Goal: Find specific page/section: Find specific page/section

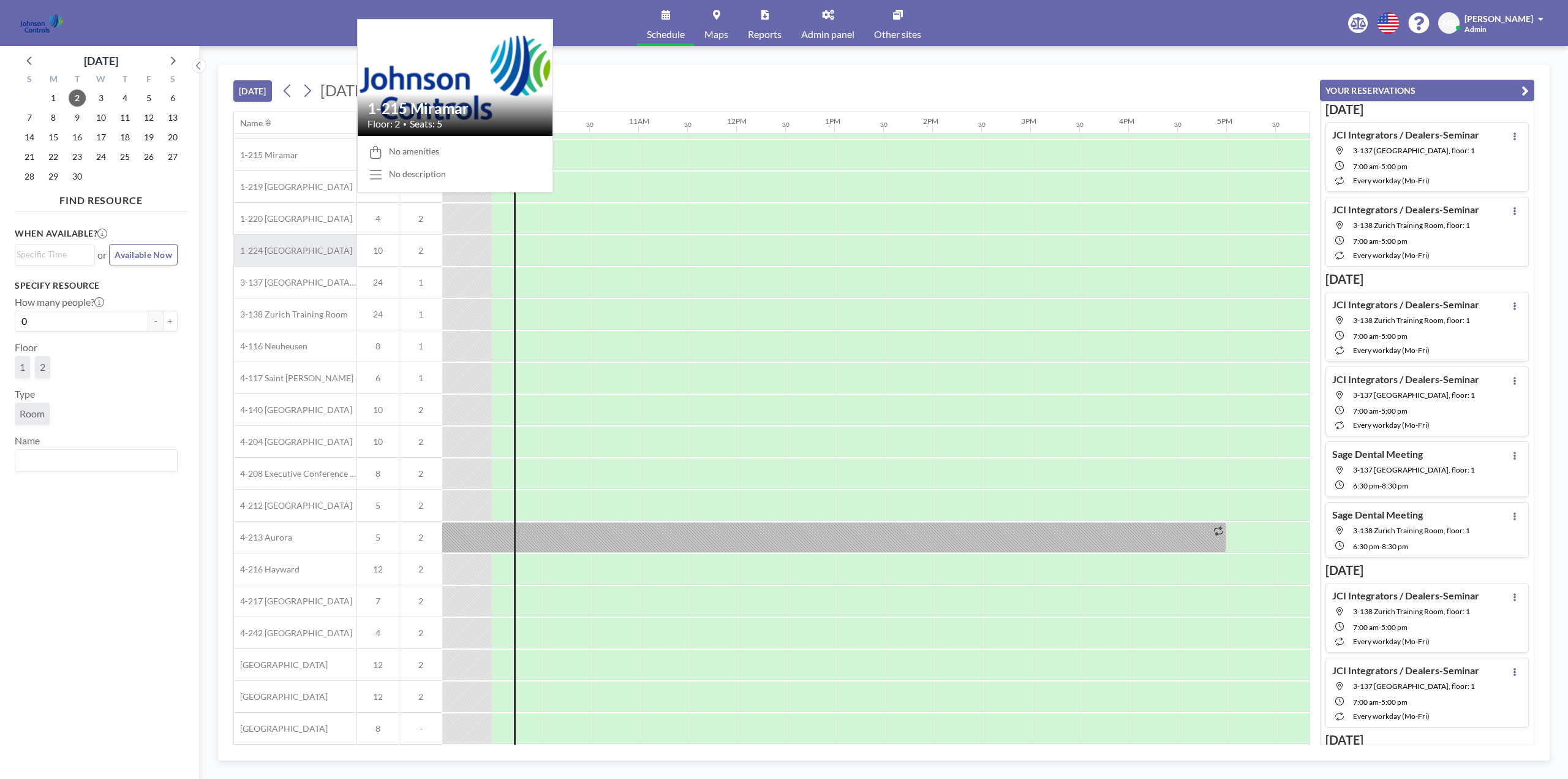
scroll to position [64, 882]
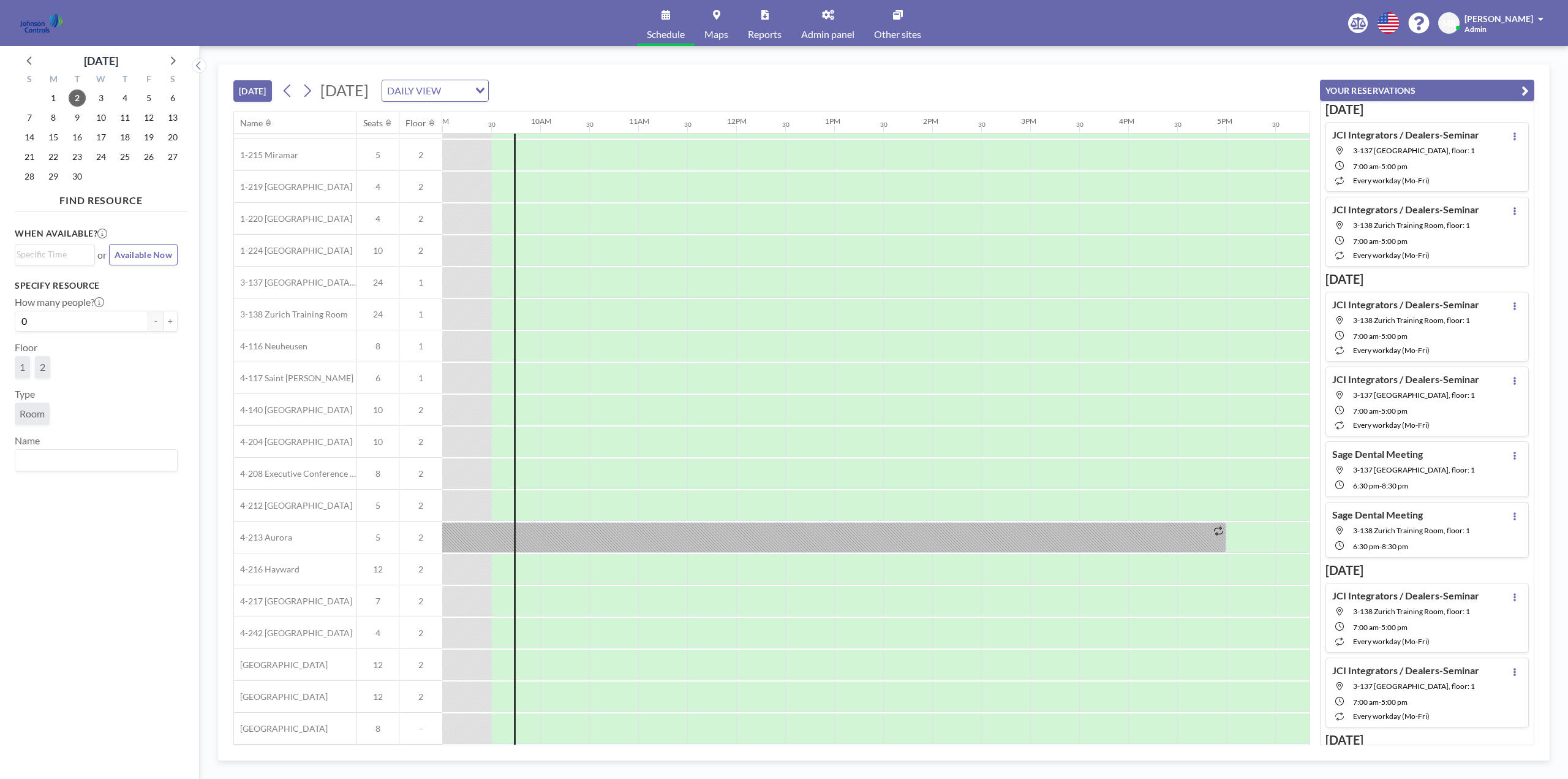
click at [831, 22] on link "Admin panel" at bounding box center [828, 23] width 73 height 46
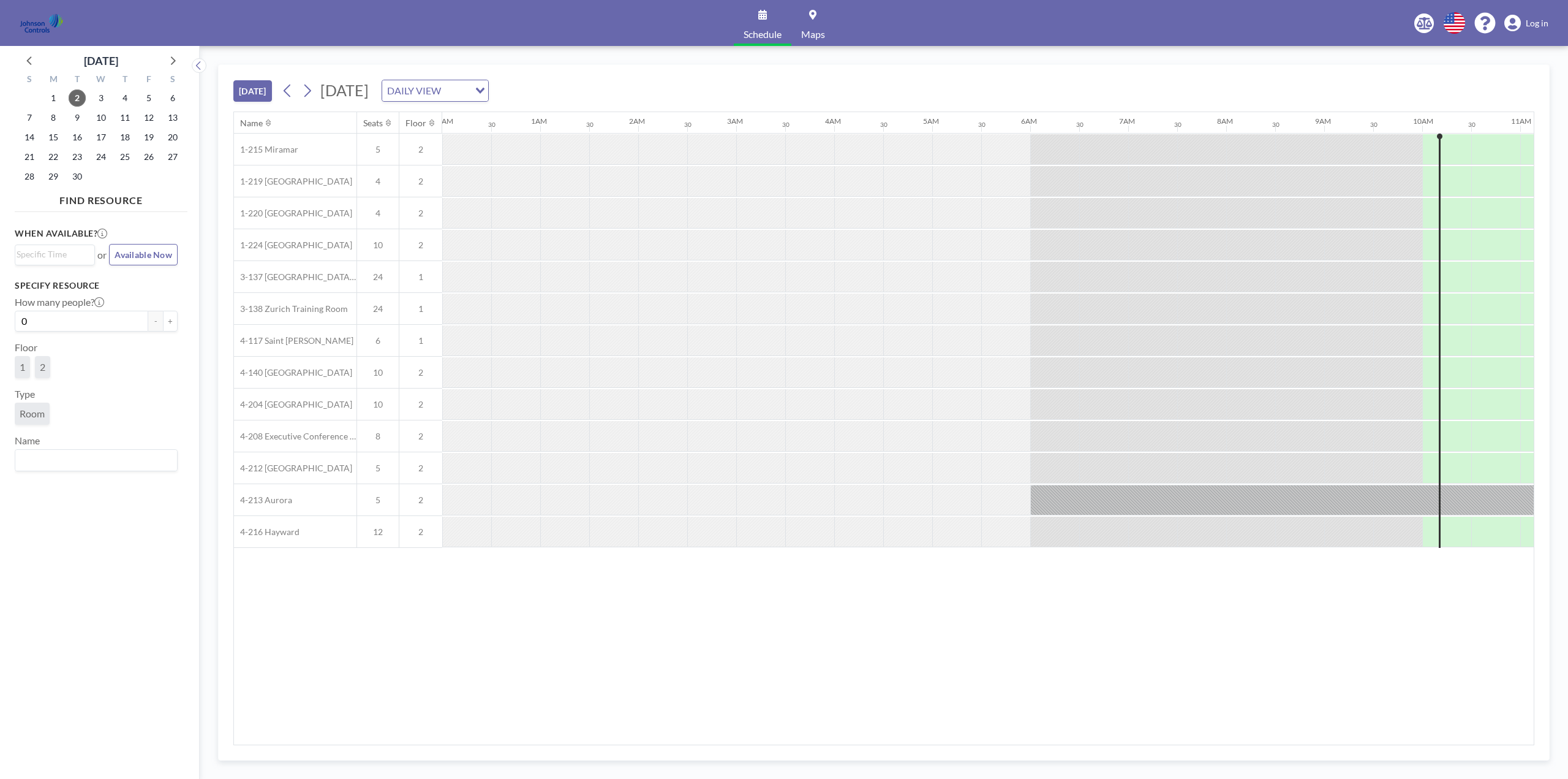
scroll to position [0, 931]
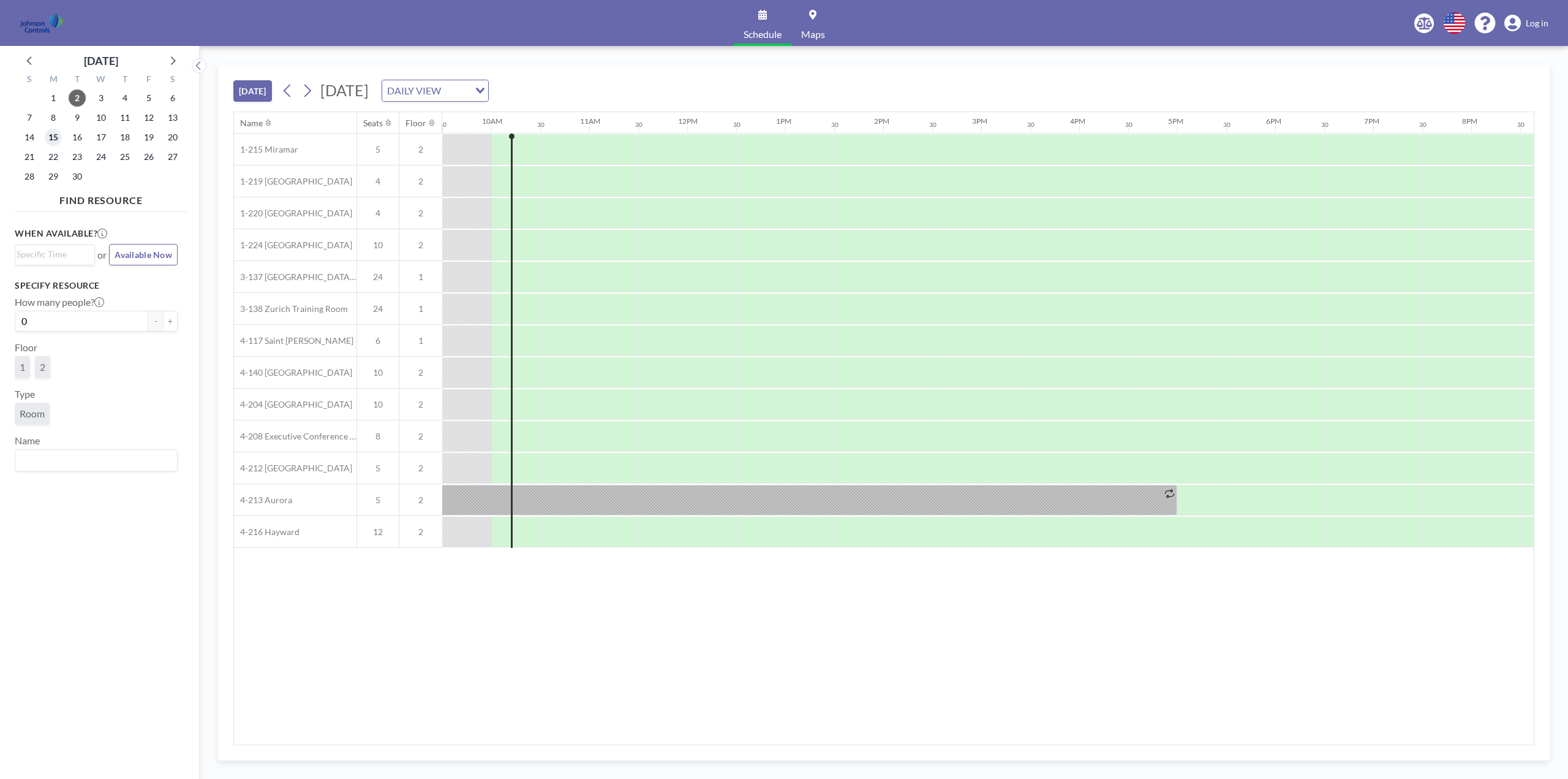
click at [57, 136] on span "15" at bounding box center [53, 137] width 17 height 17
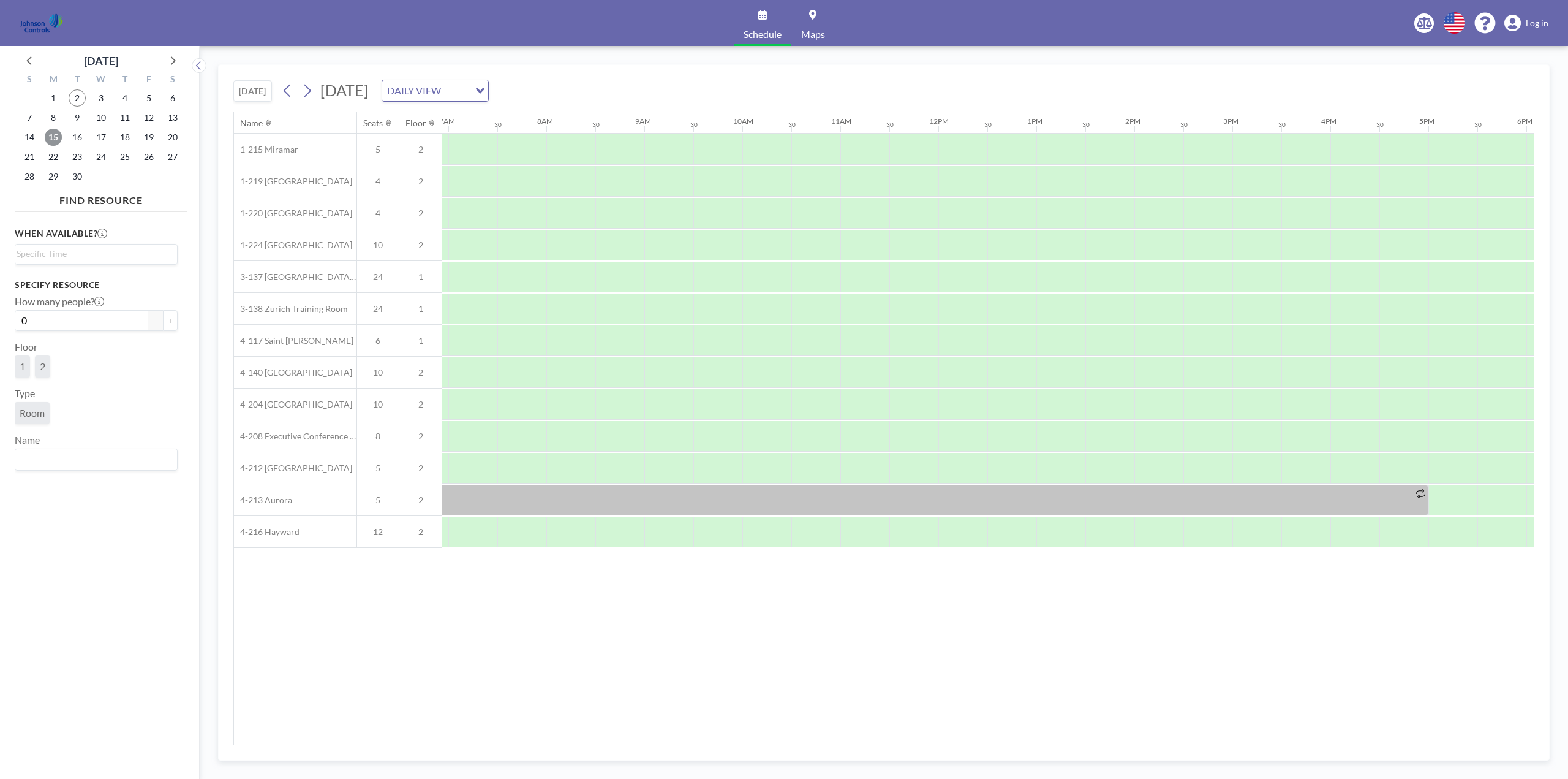
scroll to position [0, 735]
click at [171, 61] on icon at bounding box center [172, 60] width 16 height 16
click at [52, 136] on span "13" at bounding box center [53, 137] width 17 height 17
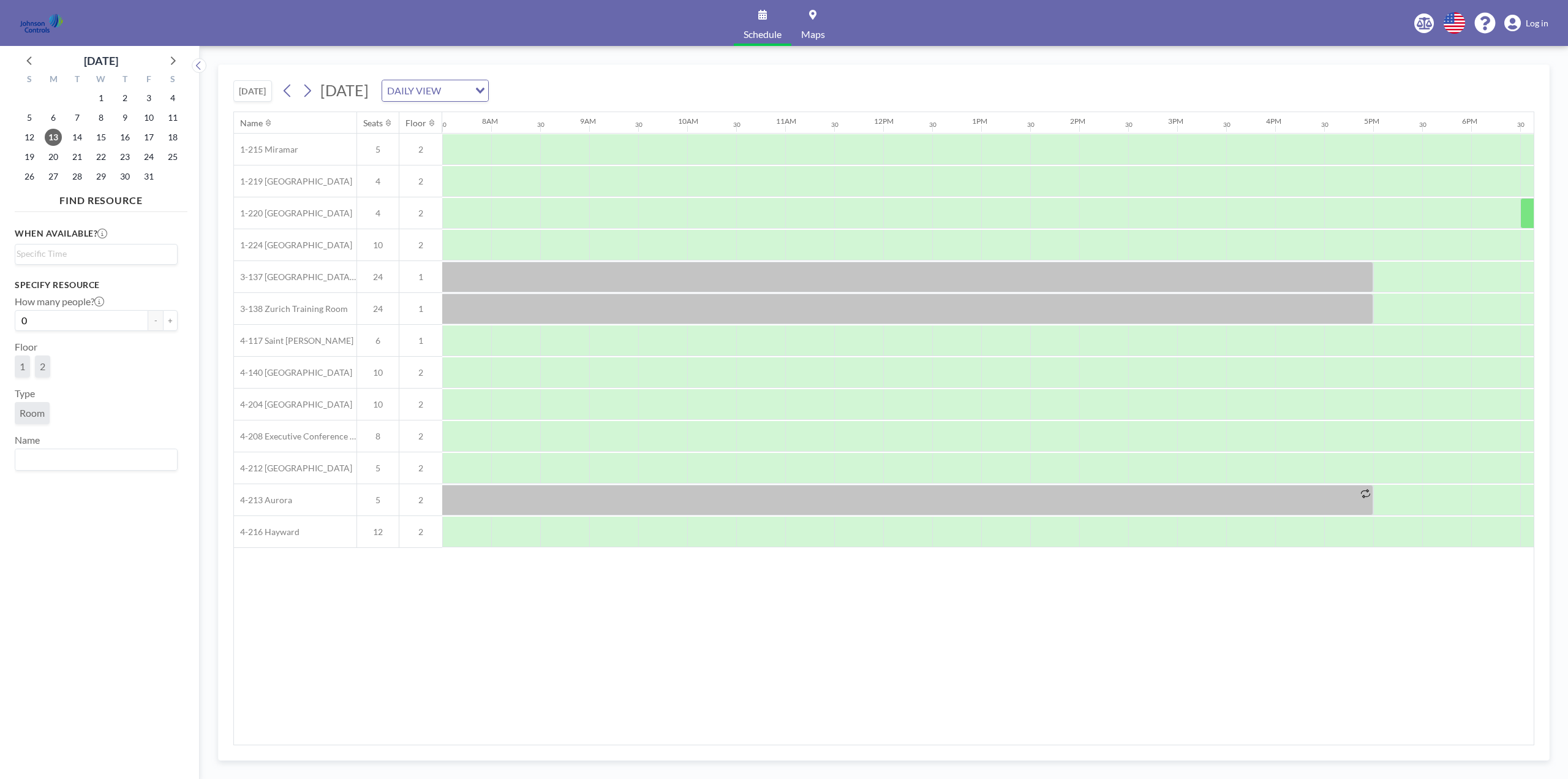
click at [1536, 27] on span "Log in" at bounding box center [1537, 23] width 23 height 11
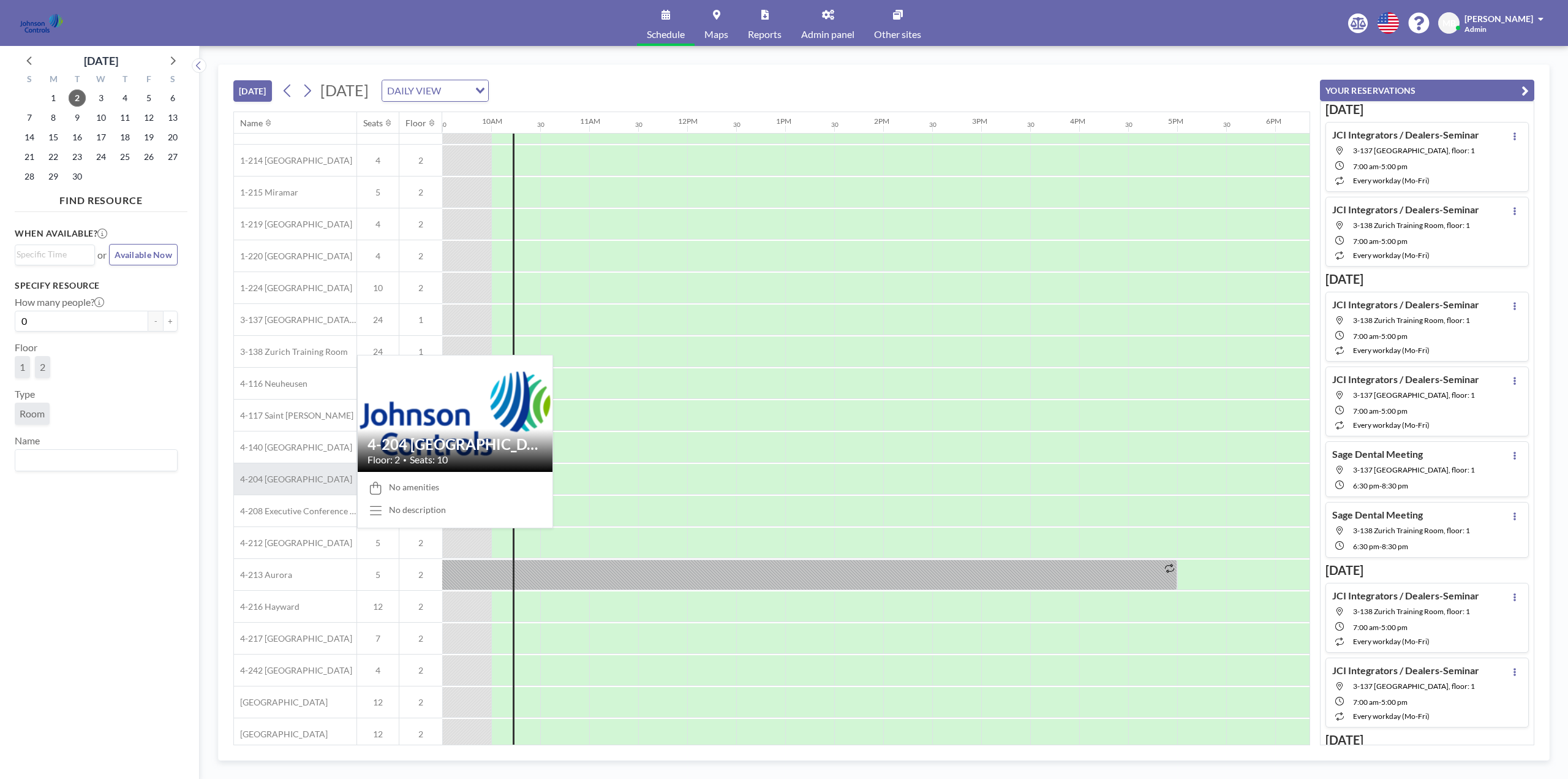
scroll to position [33, 931]
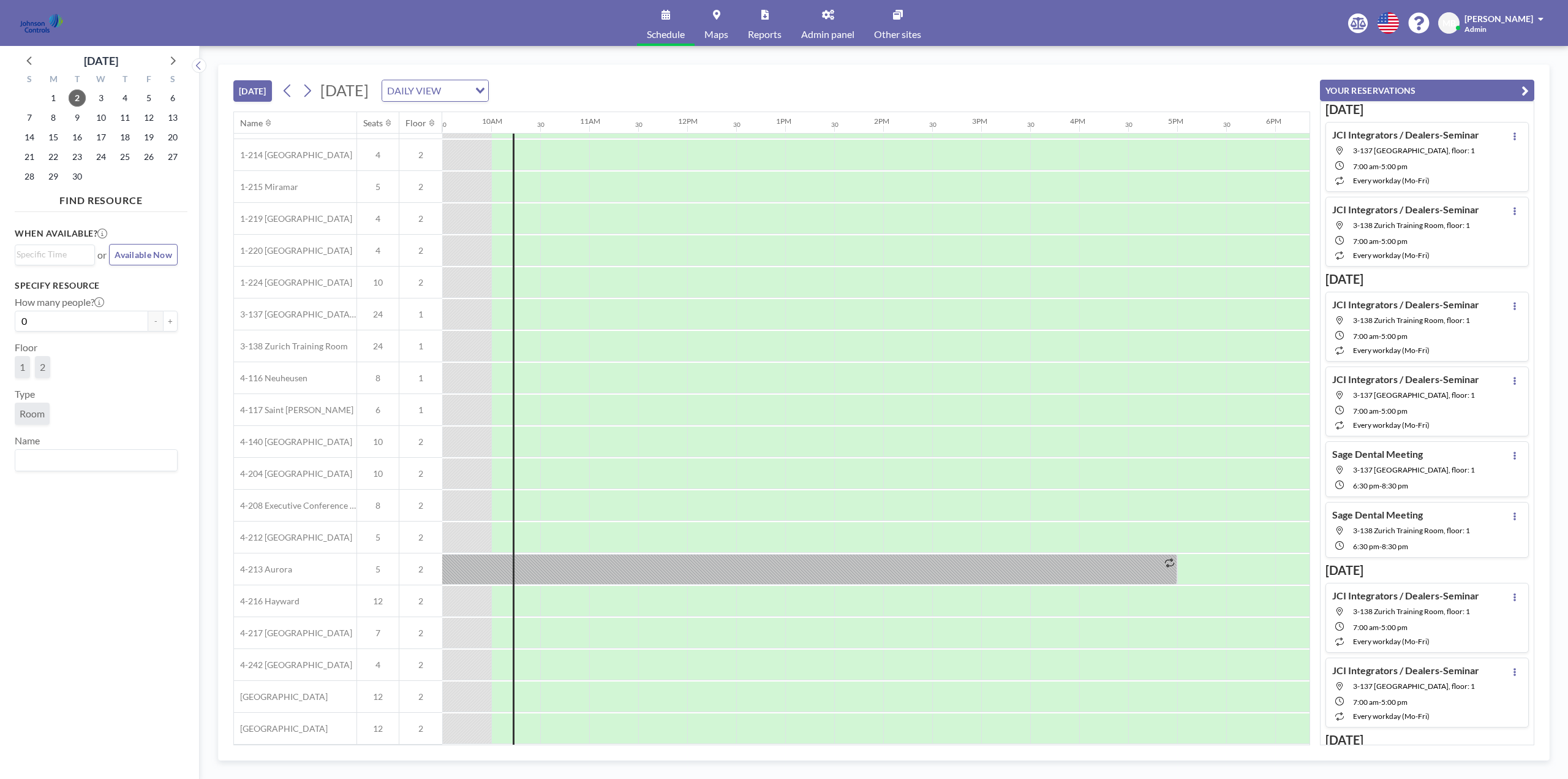
click at [831, 32] on span "Admin panel" at bounding box center [827, 34] width 53 height 10
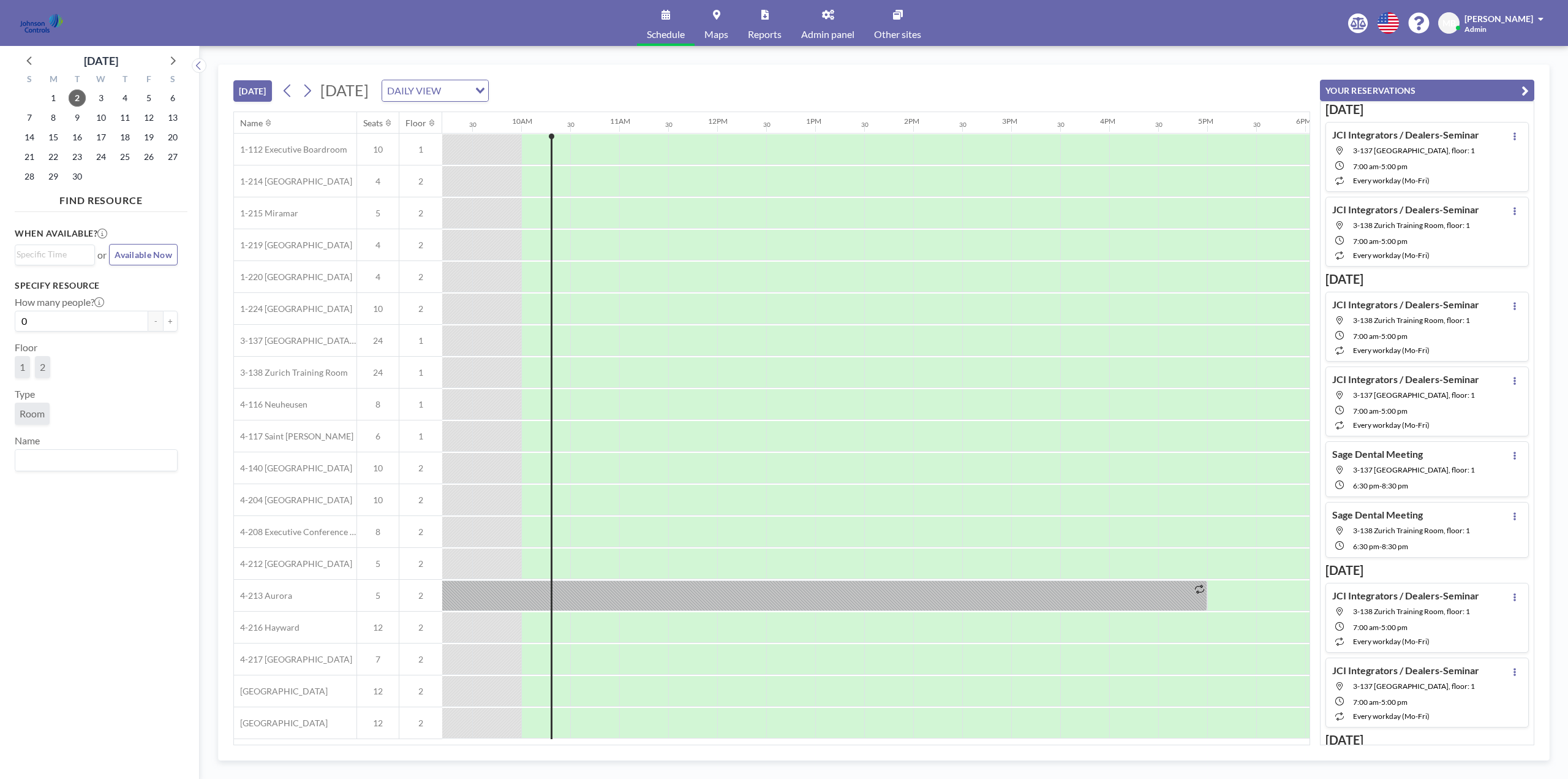
scroll to position [0, 931]
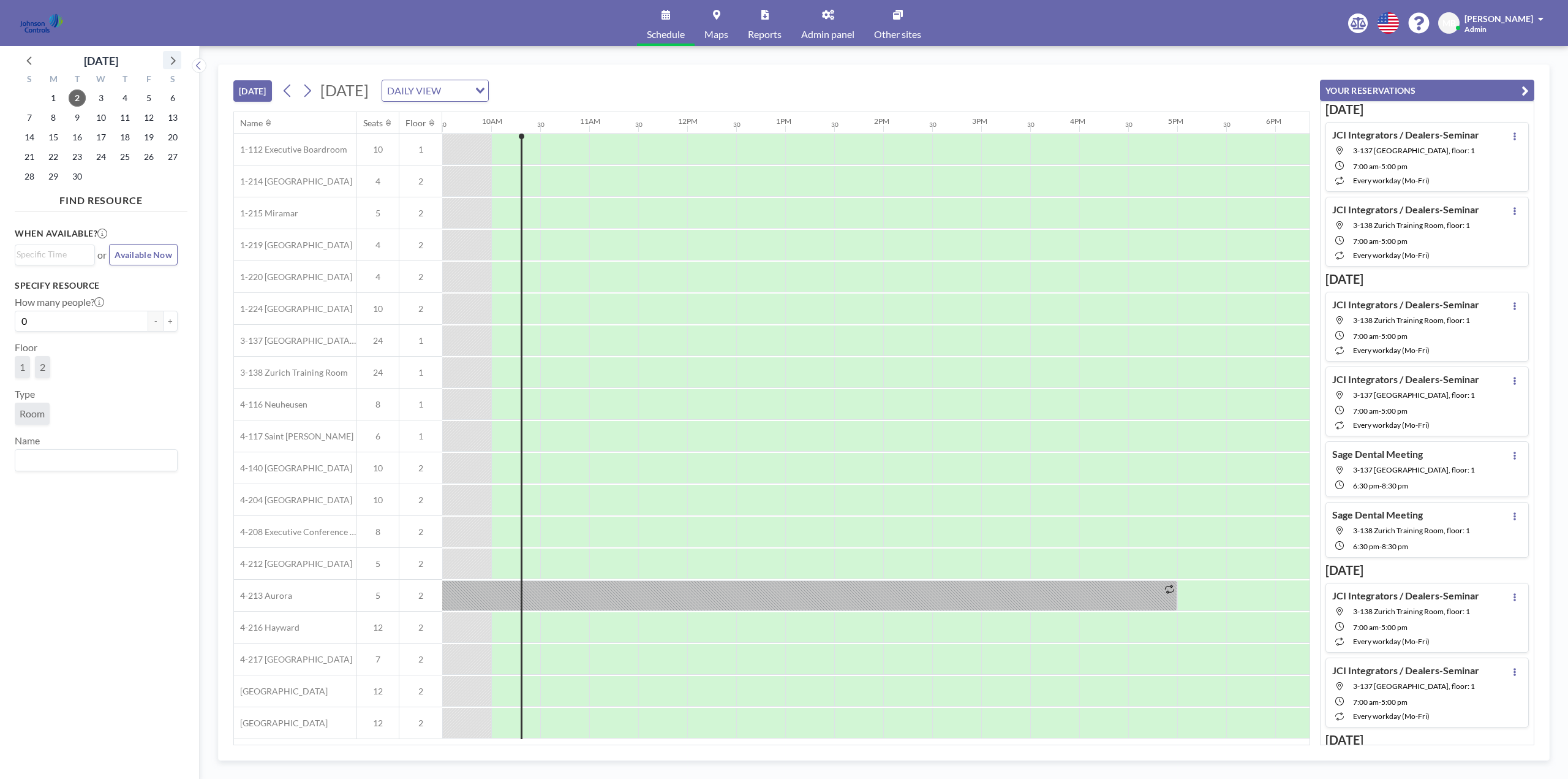
click at [176, 61] on icon at bounding box center [172, 60] width 16 height 16
click at [58, 138] on span "13" at bounding box center [53, 137] width 17 height 17
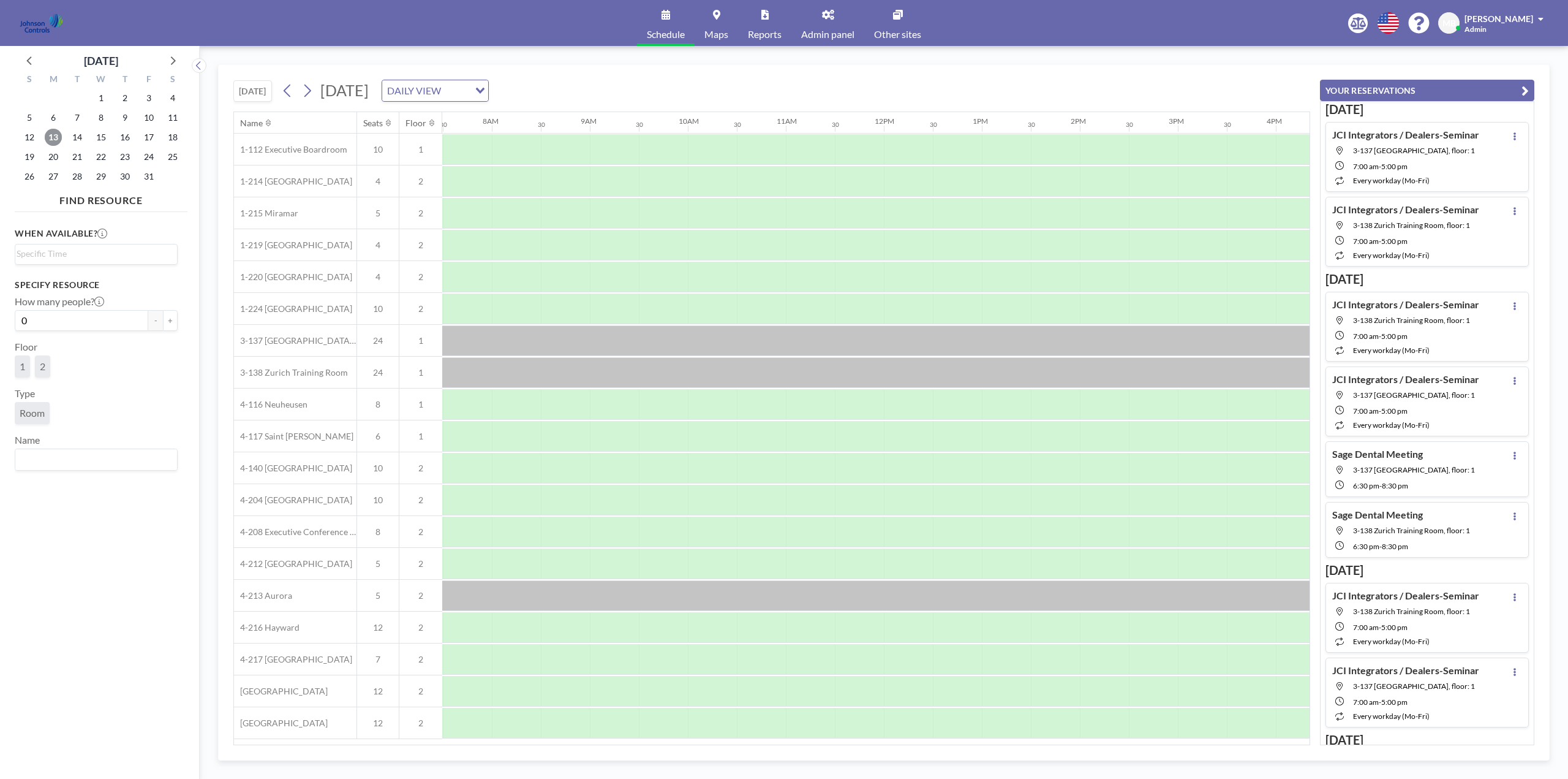
scroll to position [0, 735]
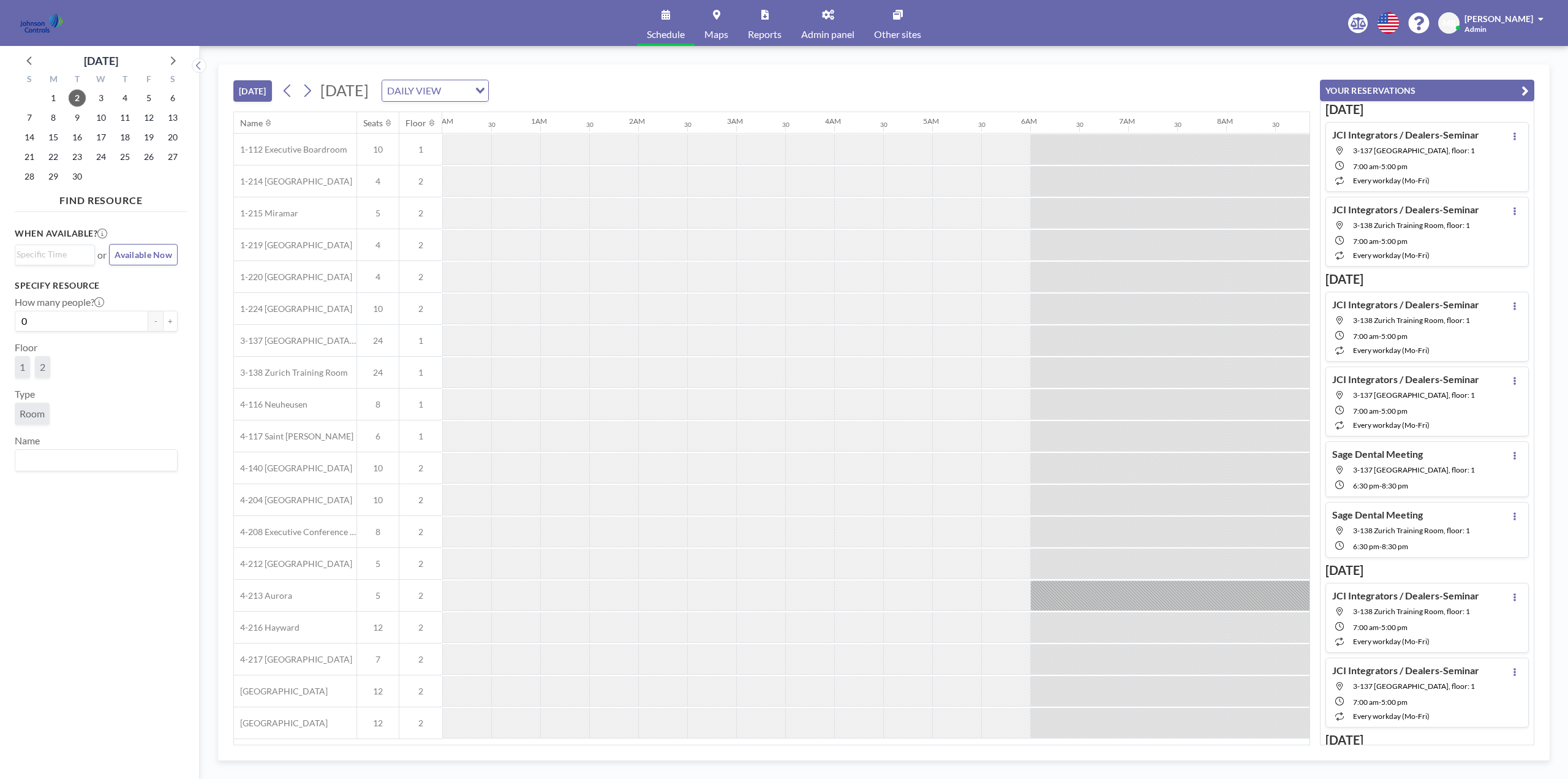
scroll to position [0, 980]
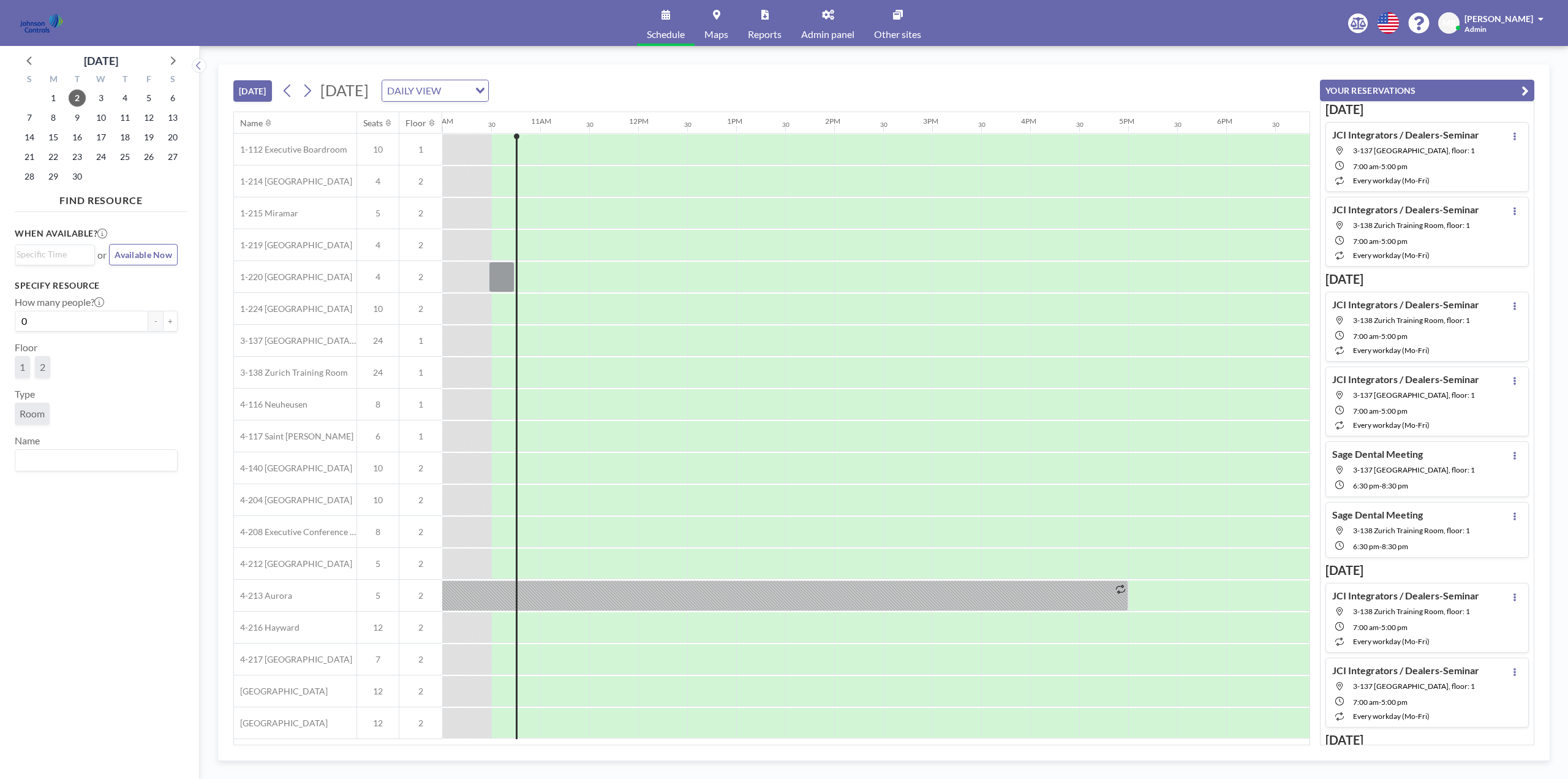
click at [826, 23] on link "Admin panel" at bounding box center [828, 23] width 73 height 46
